Goal: Navigation & Orientation: Find specific page/section

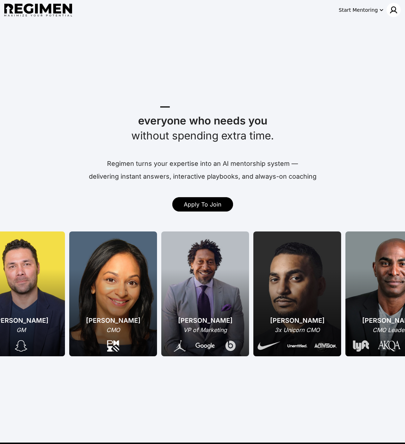
click at [390, 11] on img at bounding box center [393, 10] width 9 height 9
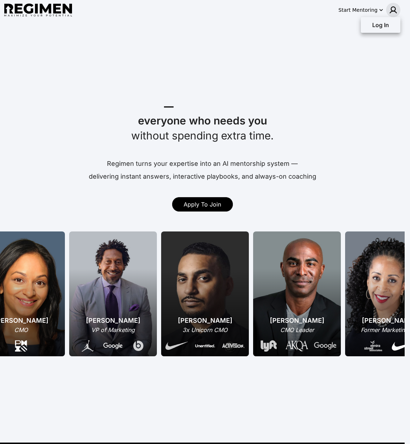
drag, startPoint x: 323, startPoint y: 123, endPoint x: 332, endPoint y: 99, distance: 25.1
click at [323, 123] on div at bounding box center [205, 222] width 410 height 444
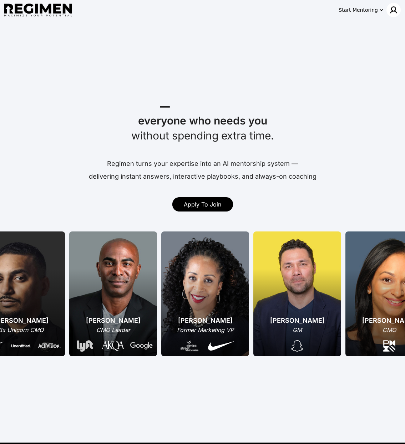
click at [391, 10] on img at bounding box center [393, 10] width 9 height 9
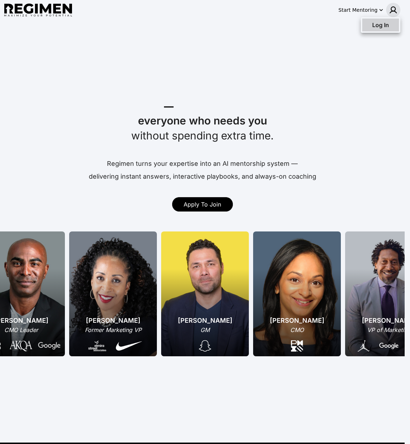
click at [373, 30] on div "Log In" at bounding box center [380, 25] width 37 height 13
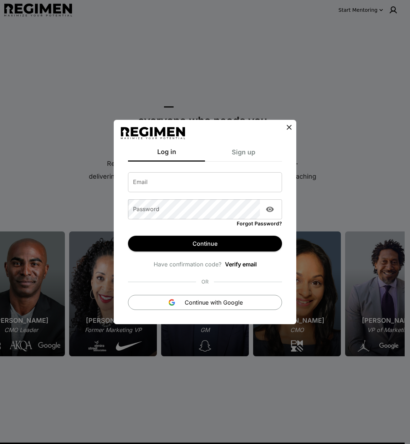
click at [287, 126] on icon at bounding box center [289, 127] width 9 height 9
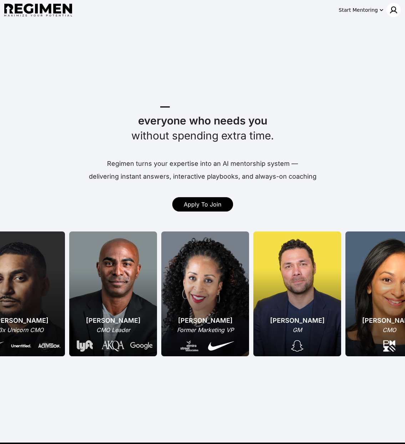
click at [394, 10] on img at bounding box center [393, 10] width 9 height 9
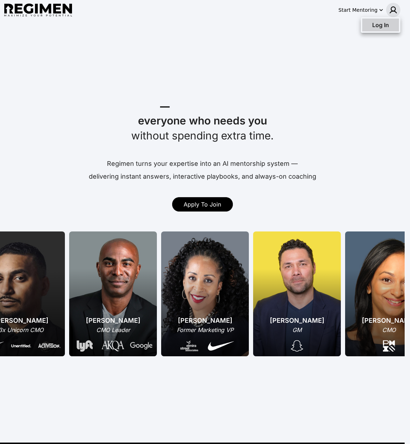
click at [390, 25] on div "Log In" at bounding box center [380, 25] width 37 height 13
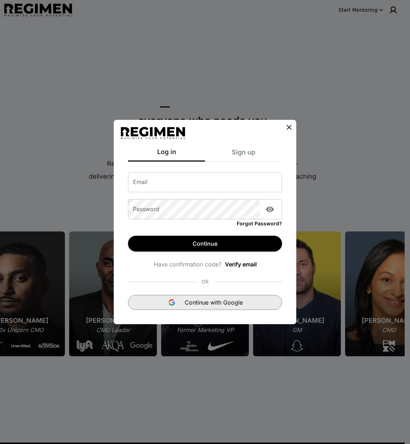
click at [196, 304] on span "Continue with Google" at bounding box center [214, 302] width 58 height 9
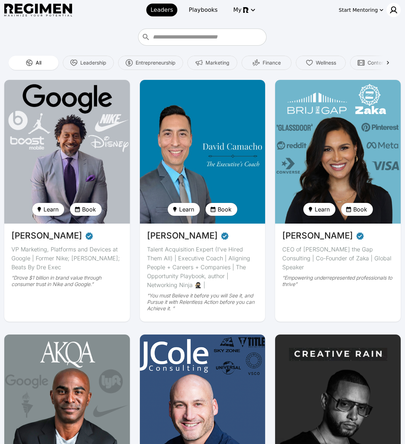
click at [390, 12] on img at bounding box center [393, 10] width 9 height 9
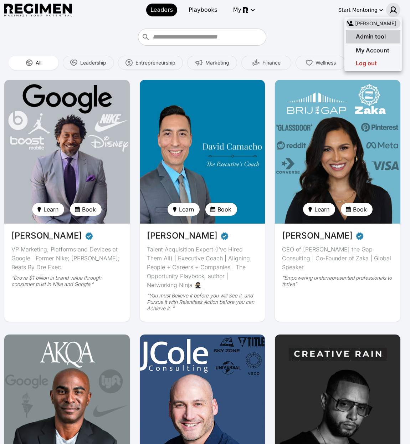
click at [383, 36] on span "Admin tool" at bounding box center [371, 36] width 30 height 7
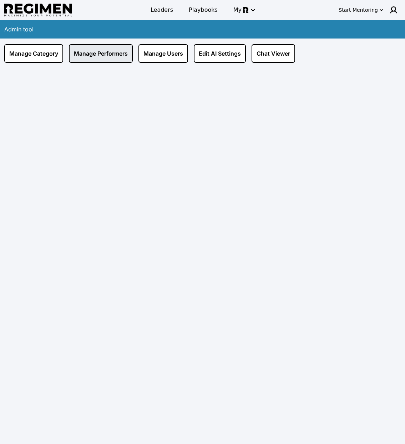
click at [103, 49] on link "Manage Performers" at bounding box center [101, 53] width 64 height 19
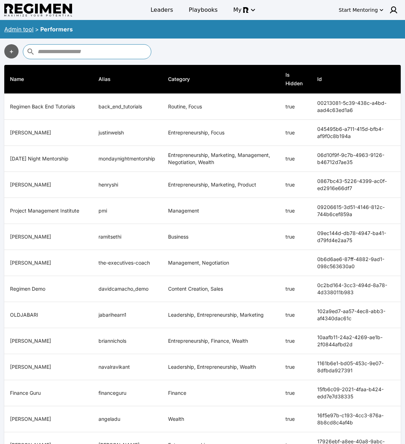
click at [117, 54] on input "text" at bounding box center [93, 51] width 112 height 11
click at [160, 14] on span "Leaders" at bounding box center [162, 10] width 22 height 9
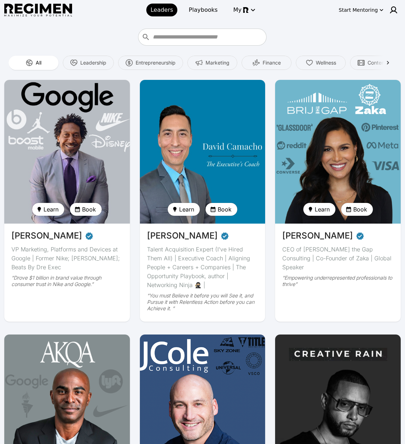
click at [83, 149] on img at bounding box center [66, 152] width 129 height 148
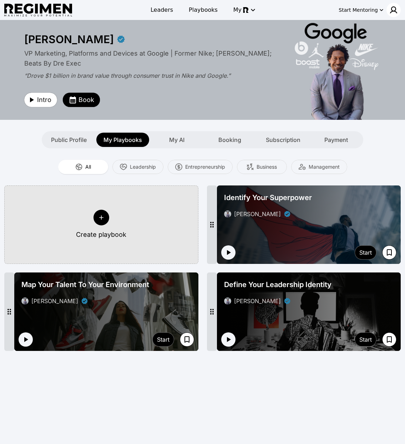
click at [396, 12] on img at bounding box center [393, 10] width 9 height 9
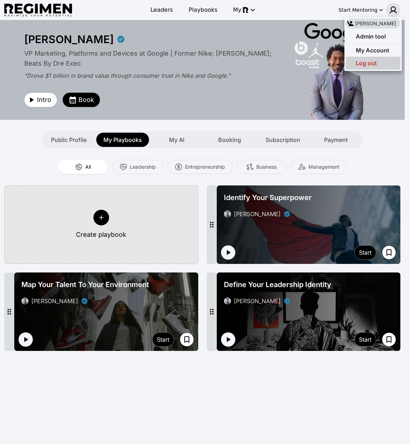
click at [386, 66] on div "Log out" at bounding box center [373, 63] width 55 height 13
